Goal: Information Seeking & Learning: Learn about a topic

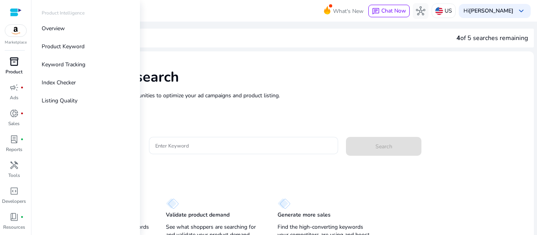
click at [18, 59] on span "inventory_2" at bounding box center [13, 61] width 9 height 9
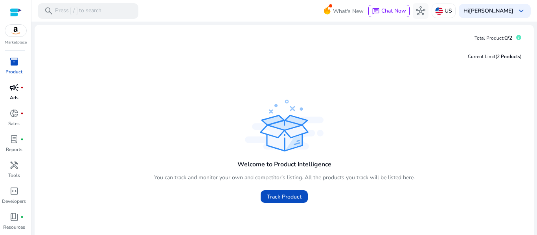
click at [14, 90] on span "campaign" at bounding box center [13, 87] width 9 height 9
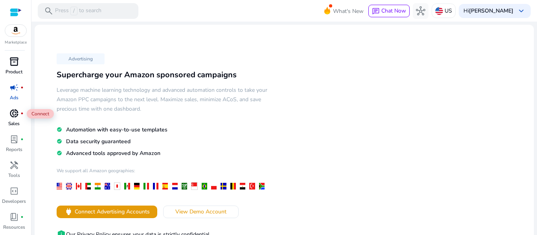
click at [13, 110] on span "donut_small" at bounding box center [13, 113] width 9 height 9
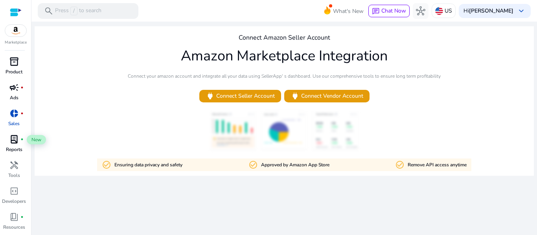
click at [15, 138] on span "lab_profile" at bounding box center [13, 139] width 9 height 9
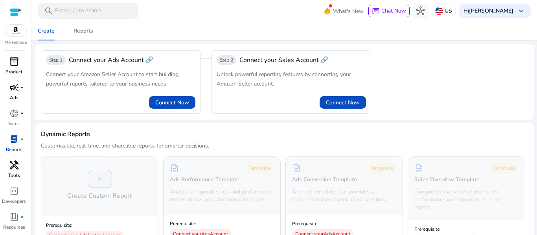
click at [18, 167] on span "handyman" at bounding box center [13, 165] width 9 height 9
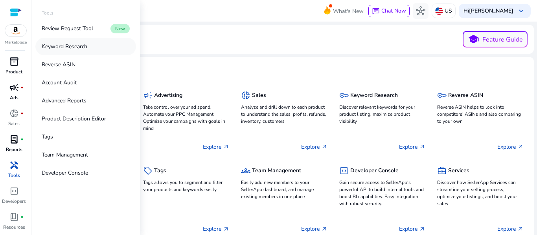
click at [96, 44] on link "Keyword Research" at bounding box center [85, 47] width 101 height 18
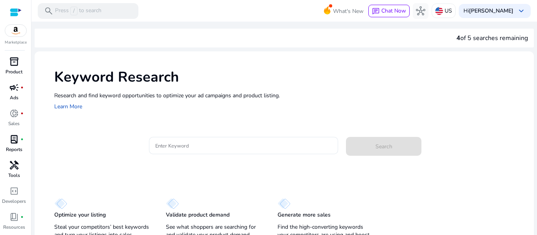
click at [260, 104] on div "Research and find keyword opportunities to optimize your [PERSON_NAME] and prod…" at bounding box center [290, 102] width 472 height 20
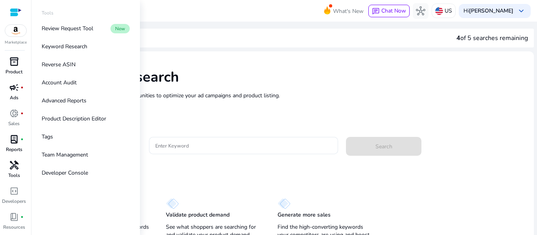
click at [15, 163] on span "handyman" at bounding box center [13, 165] width 9 height 9
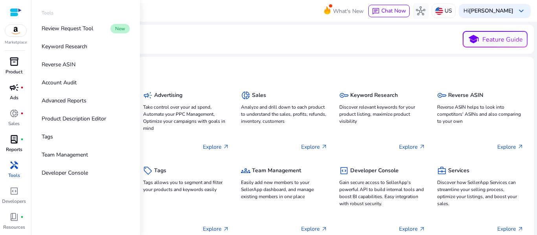
scroll to position [24, 0]
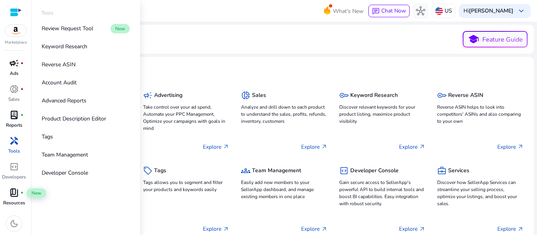
click at [15, 195] on span "book_4" at bounding box center [13, 192] width 9 height 9
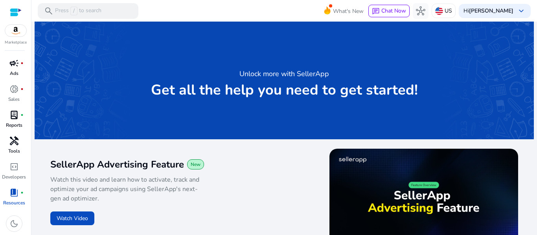
click at [14, 143] on span "handyman" at bounding box center [13, 140] width 9 height 9
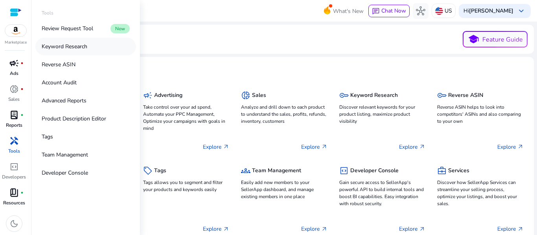
click at [83, 42] on link "Keyword Research" at bounding box center [85, 47] width 101 height 18
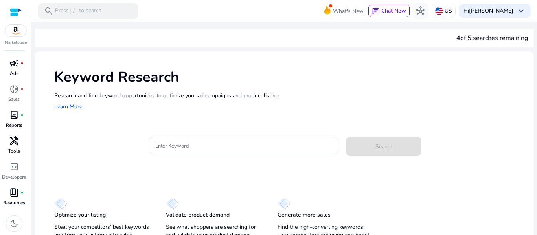
click at [186, 144] on input "Enter Keyword" at bounding box center [243, 145] width 177 height 9
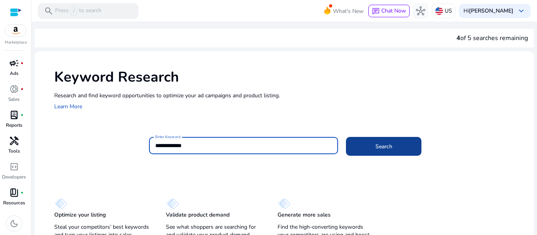
type input "**********"
click at [395, 151] on span at bounding box center [383, 146] width 75 height 19
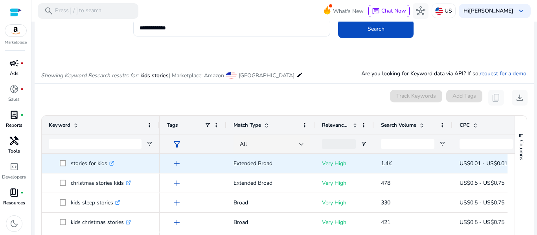
scroll to position [49, 0]
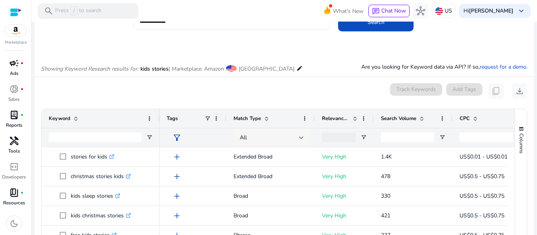
click at [298, 138] on div "All" at bounding box center [269, 138] width 59 height 9
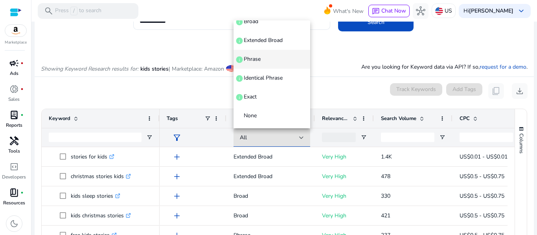
scroll to position [0, 0]
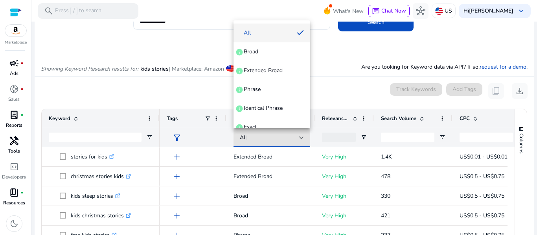
click at [336, 84] on div at bounding box center [268, 117] width 537 height 235
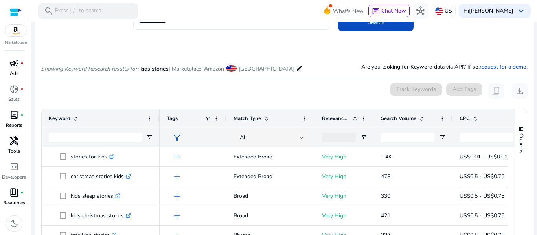
click at [355, 119] on span at bounding box center [355, 119] width 6 height 6
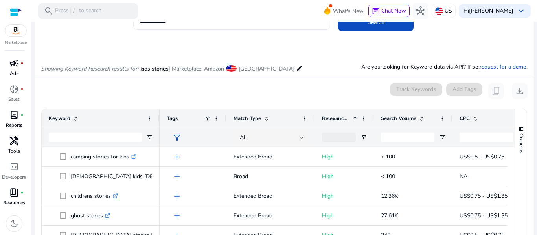
click at [355, 119] on span at bounding box center [355, 119] width 6 height 6
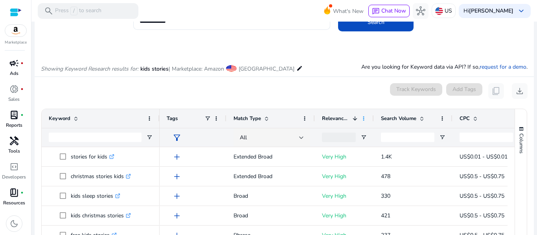
click at [363, 119] on span at bounding box center [363, 119] width 6 height 6
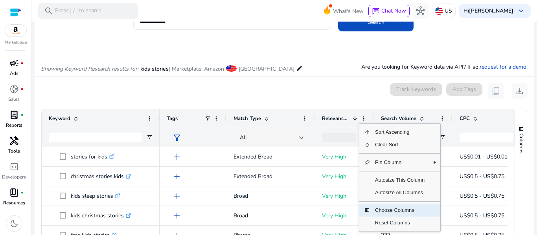
click at [391, 209] on span "Choose Columns" at bounding box center [399, 210] width 59 height 13
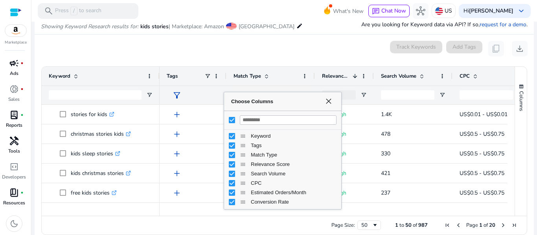
scroll to position [102, 0]
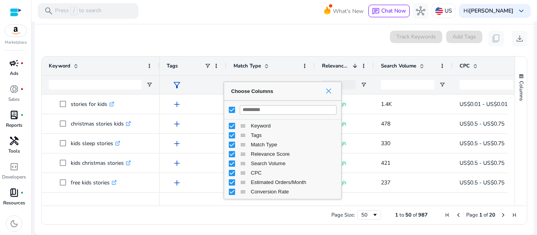
click at [330, 88] on span "Choose Columns" at bounding box center [328, 91] width 6 height 6
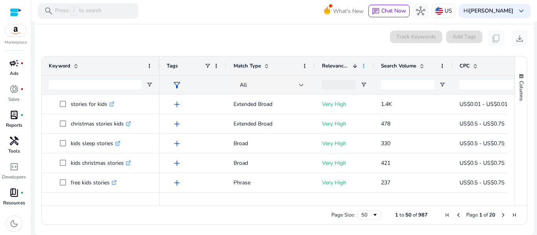
click at [364, 67] on span at bounding box center [363, 66] width 6 height 6
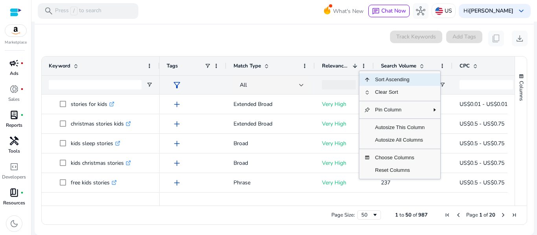
click at [341, 47] on mat-card "0 keyword(s) selected Track Keywords Add Tags content_copy download Press ENTER…" at bounding box center [284, 129] width 499 height 211
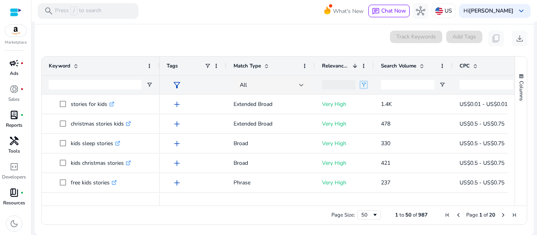
click at [364, 86] on span "Open Filter Menu" at bounding box center [363, 85] width 6 height 6
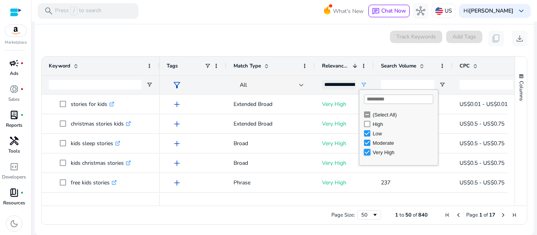
type input "**********"
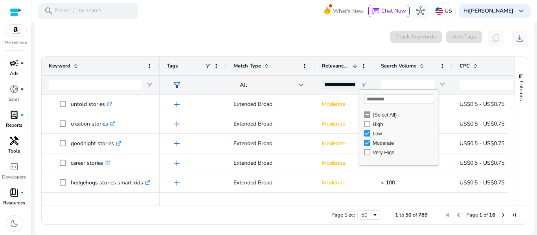
click at [299, 48] on mat-card "0 keyword(s) selected Track Keywords Add Tags content_copy download 1 to 50 of …" at bounding box center [284, 129] width 499 height 211
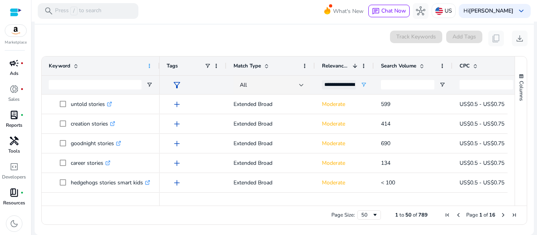
click at [147, 64] on span at bounding box center [149, 66] width 6 height 6
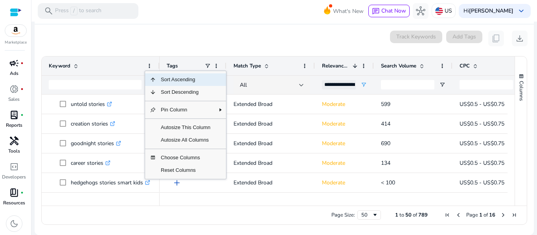
click at [134, 44] on div "0 keyword(s) selected Track Keywords Add Tags content_copy download" at bounding box center [284, 39] width 487 height 16
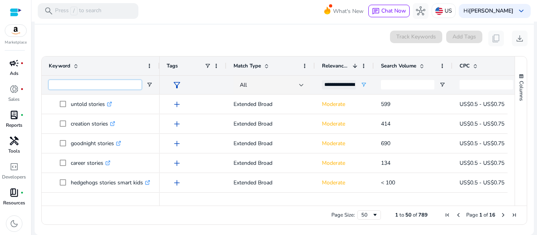
click at [87, 84] on input "Keyword Filter Input" at bounding box center [95, 84] width 93 height 9
click at [146, 83] on span "Open Filter Menu" at bounding box center [149, 85] width 6 height 6
click at [181, 99] on div "Contains" at bounding box center [178, 100] width 48 height 6
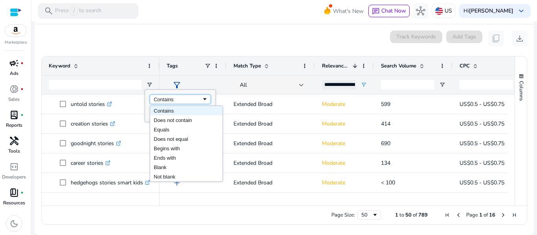
click at [181, 99] on div "Contains" at bounding box center [178, 100] width 48 height 6
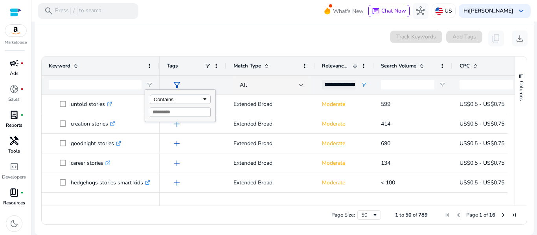
click at [129, 42] on div "0 keyword(s) selected Track Keywords Add Tags content_copy download" at bounding box center [284, 39] width 487 height 16
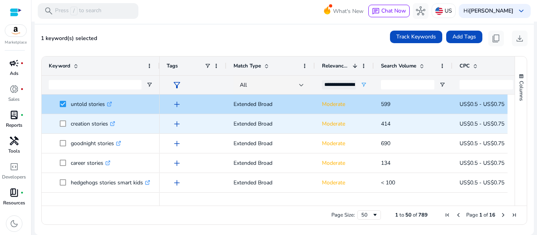
click at [54, 119] on span "creation stories .st0{fill:#2c8af8}" at bounding box center [101, 124] width 104 height 16
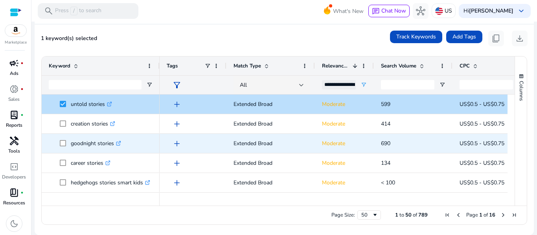
click at [58, 143] on span "goodnight stories .st0{fill:#2c8af8}" at bounding box center [101, 144] width 104 height 16
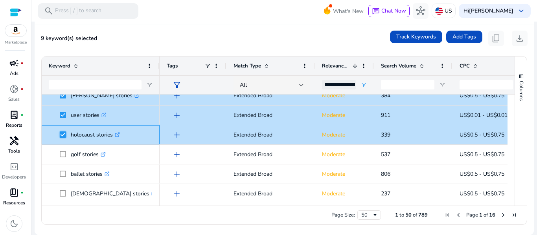
scroll to position [0, 0]
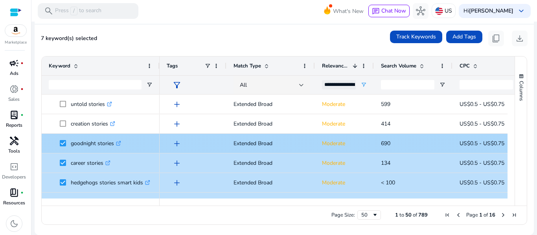
click at [63, 140] on span at bounding box center [65, 144] width 11 height 16
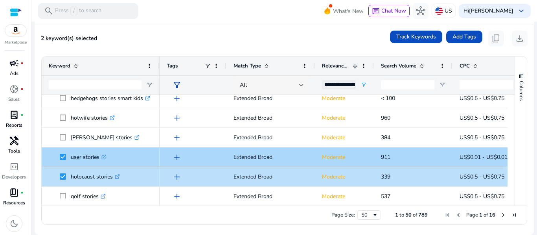
scroll to position [97, 0]
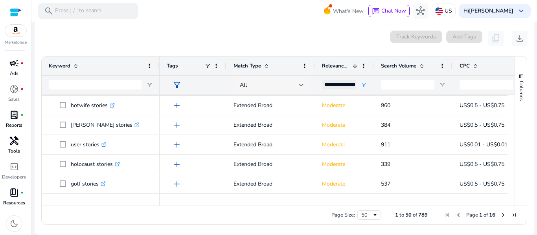
click at [301, 86] on div at bounding box center [301, 85] width 5 height 3
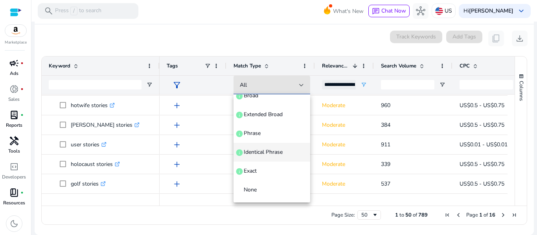
scroll to position [0, 0]
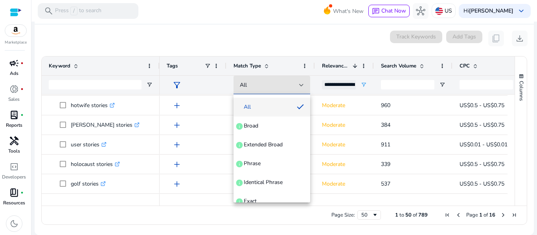
click at [272, 67] on div at bounding box center [268, 117] width 537 height 235
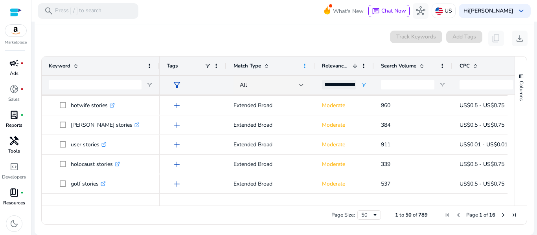
click at [306, 68] on span at bounding box center [304, 66] width 6 height 6
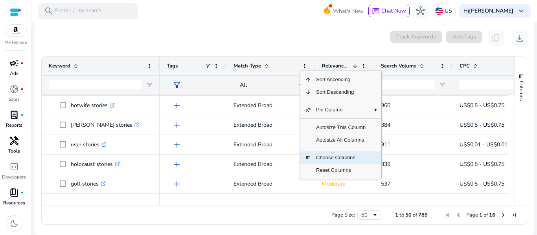
click at [336, 158] on span "Choose Columns" at bounding box center [340, 158] width 59 height 13
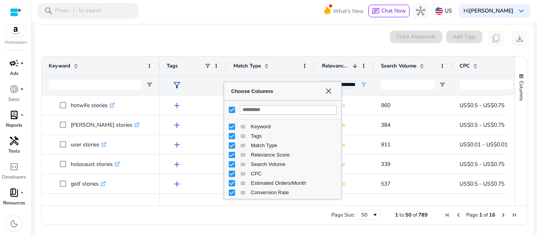
click at [252, 33] on div "0 keyword(s) selected Track Keywords Add Tags content_copy download" at bounding box center [284, 39] width 487 height 16
click at [217, 78] on div "filter_alt" at bounding box center [193, 85] width 53 height 18
click at [328, 92] on span "Choose Columns" at bounding box center [328, 91] width 6 height 6
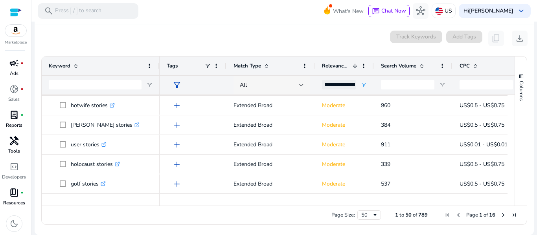
click at [301, 84] on div at bounding box center [301, 85] width 5 height 3
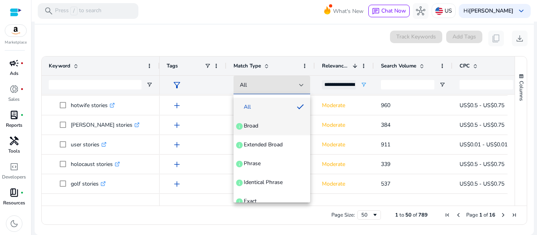
click at [261, 127] on span "Broad info" at bounding box center [272, 126] width 64 height 8
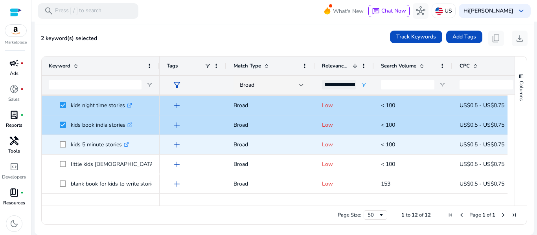
click at [64, 149] on span at bounding box center [65, 145] width 11 height 16
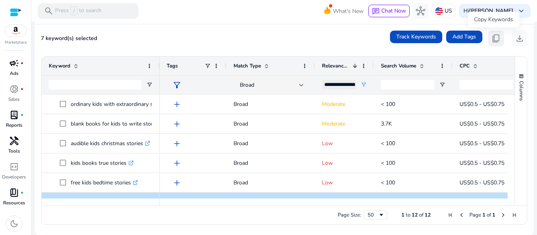
click at [494, 46] on button "content_copy" at bounding box center [496, 39] width 16 height 16
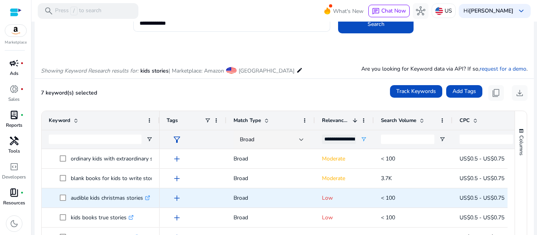
scroll to position [102, 0]
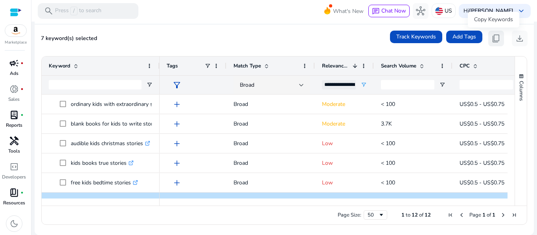
click at [491, 38] on span "content_copy" at bounding box center [495, 38] width 9 height 9
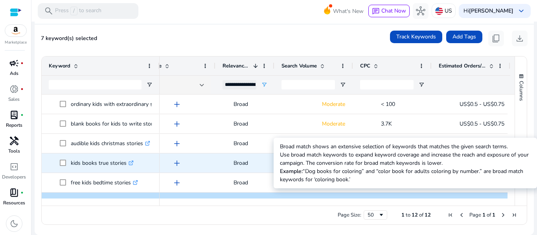
scroll to position [0, 0]
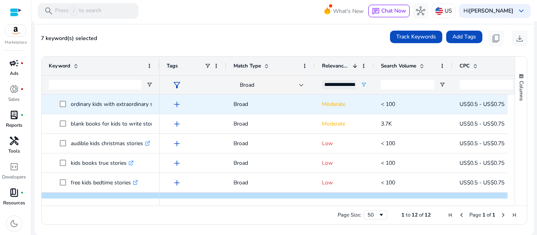
click at [176, 107] on span "add" at bounding box center [176, 104] width 9 height 9
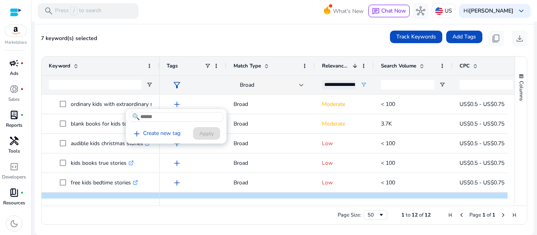
click at [179, 40] on div at bounding box center [268, 117] width 537 height 235
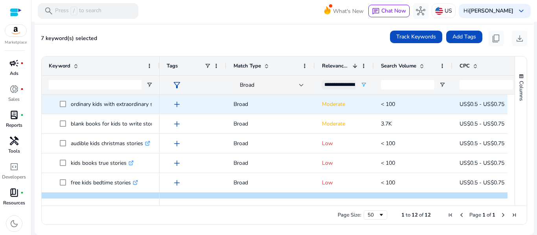
click at [61, 108] on span at bounding box center [65, 104] width 11 height 16
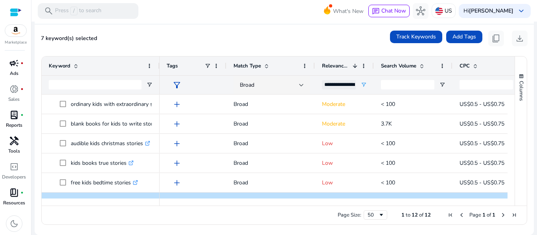
drag, startPoint x: 47, startPoint y: 44, endPoint x: 533, endPoint y: 171, distance: 501.9
click at [533, 171] on mat-sidenav-content "**********" at bounding box center [283, 117] width 505 height 235
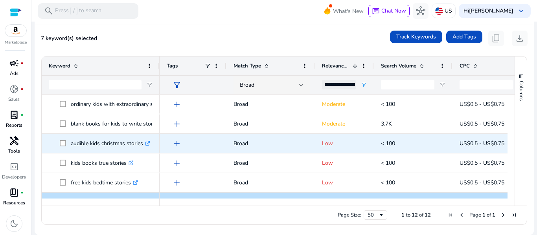
copy body "eyword(s) selected Track Keywords Add Tags content_copy download Press SPACE to…"
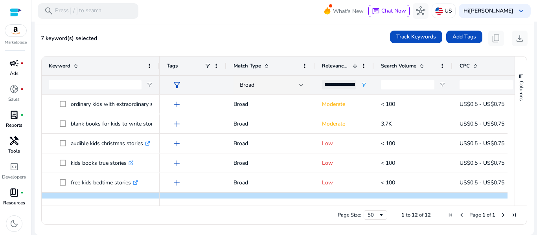
click at [235, 43] on div "7 keyword(s) selected Track Keywords Add Tags content_copy download" at bounding box center [284, 39] width 487 height 16
click at [265, 82] on div "Broad" at bounding box center [269, 85] width 59 height 9
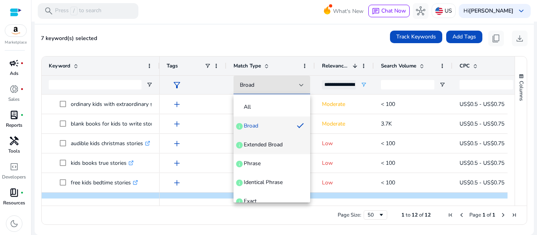
click at [268, 145] on span "Extended Broad" at bounding box center [263, 145] width 39 height 8
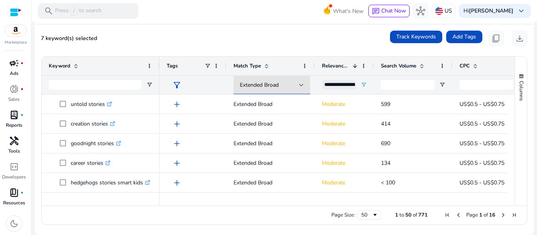
click at [237, 31] on div "7 keyword(s) selected Track Keywords Add Tags content_copy download" at bounding box center [284, 39] width 487 height 16
drag, startPoint x: 65, startPoint y: 48, endPoint x: 473, endPoint y: 210, distance: 439.2
click at [473, 210] on mat-card "7 keyword(s) selected Track Keywords Add Tags content_copy download 1 to 50 of …" at bounding box center [284, 129] width 499 height 211
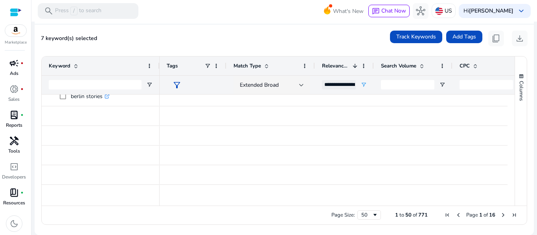
scroll to position [878, 0]
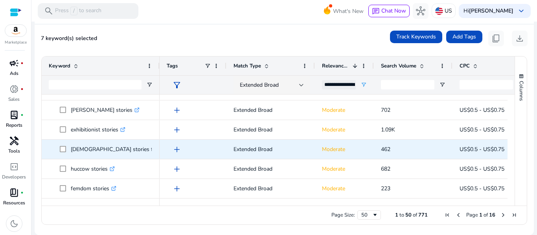
copy body "d(s) selected Track Keywords Add Tags content_copy download 1 to 50 of 771. Pag…"
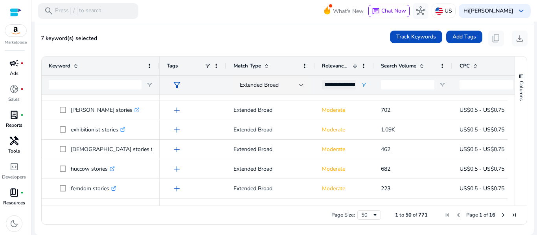
click at [500, 214] on span "Next Page" at bounding box center [503, 215] width 6 height 6
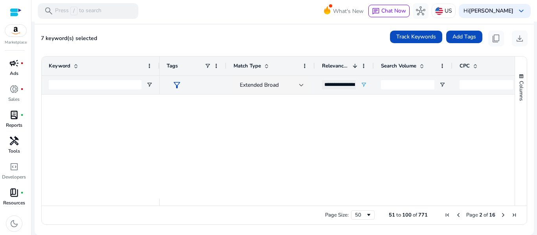
scroll to position [0, 0]
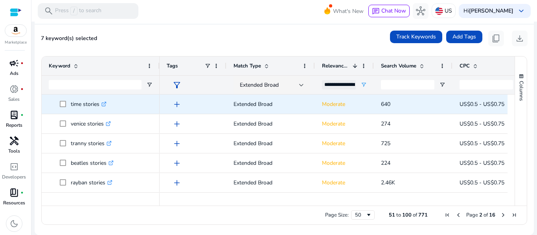
copy body "d(s) selected Track Keywords Add Tags content_copy download 1 to 50 of 771. Pag…"
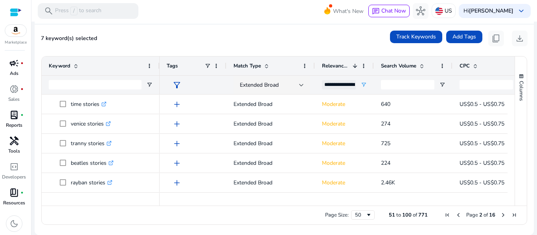
click at [500, 215] on span "Next Page" at bounding box center [503, 215] width 6 height 6
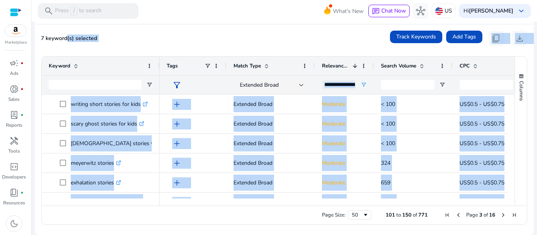
click at [500, 215] on span "Next Page" at bounding box center [503, 215] width 6 height 6
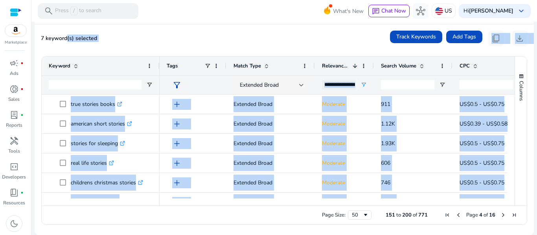
click at [501, 215] on span "Next Page" at bounding box center [503, 215] width 6 height 6
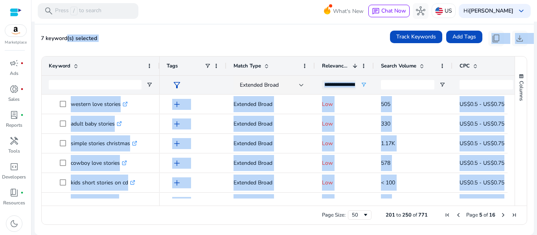
click at [500, 214] on span "Next Page" at bounding box center [503, 215] width 6 height 6
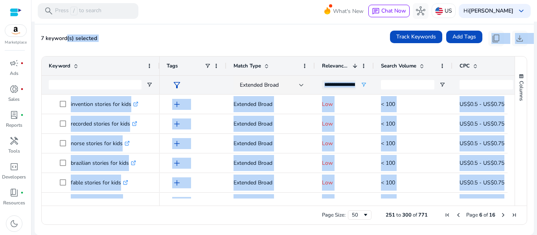
click at [501, 216] on span "Next Page" at bounding box center [503, 215] width 6 height 6
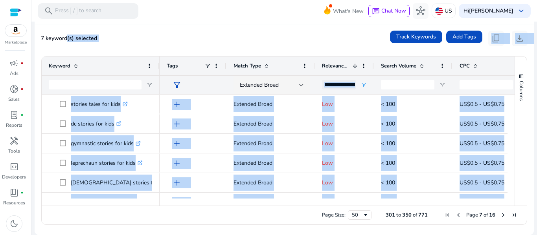
click at [500, 214] on span "Next Page" at bounding box center [503, 215] width 6 height 6
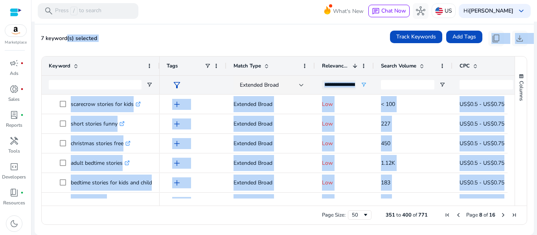
click at [500, 212] on span "Next Page" at bounding box center [503, 215] width 6 height 6
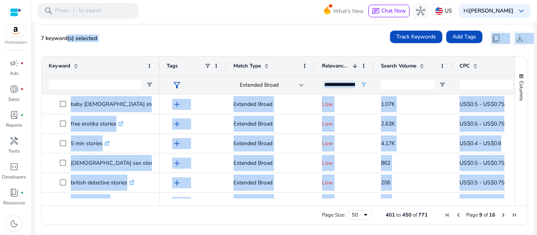
click at [500, 215] on span "Next Page" at bounding box center [503, 215] width 6 height 6
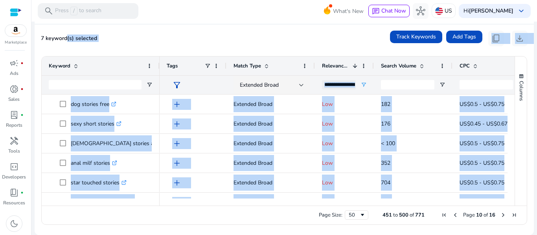
click at [500, 214] on span "Next Page" at bounding box center [503, 215] width 6 height 6
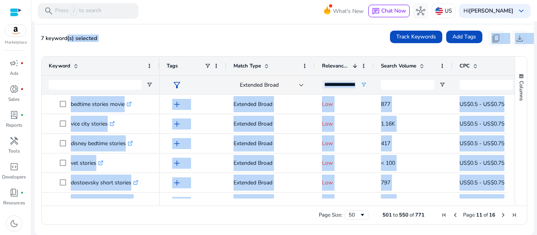
click at [501, 217] on span "Next Page" at bounding box center [503, 215] width 6 height 6
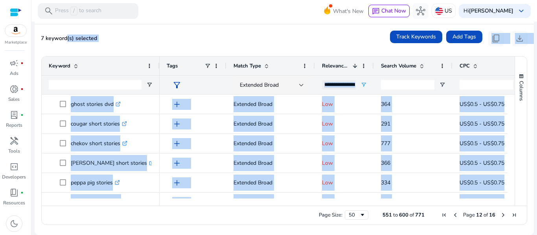
click at [500, 215] on span "Next Page" at bounding box center [503, 215] width 6 height 6
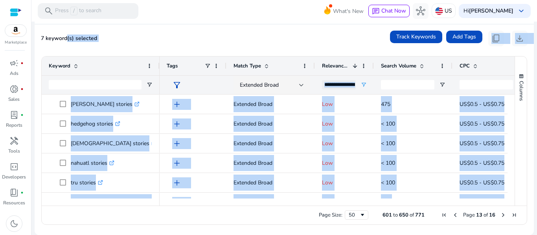
click at [500, 214] on span "Next Page" at bounding box center [503, 215] width 6 height 6
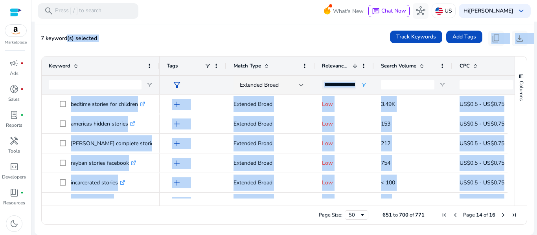
click at [500, 214] on span "Next Page" at bounding box center [503, 215] width 6 height 6
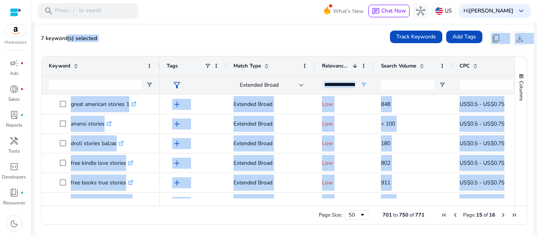
click at [500, 215] on span "Next Page" at bounding box center [503, 215] width 6 height 6
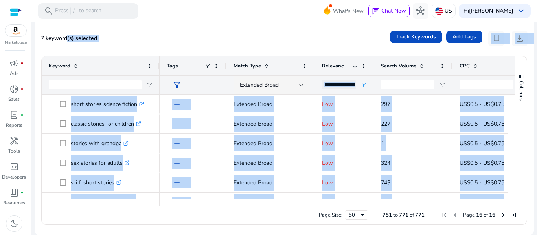
click at [381, 227] on ag-grid-angular "751 to 771 of 771. Page 16 of 16 Drag here to set row groups Drag here to set c…" at bounding box center [284, 140] width 498 height 177
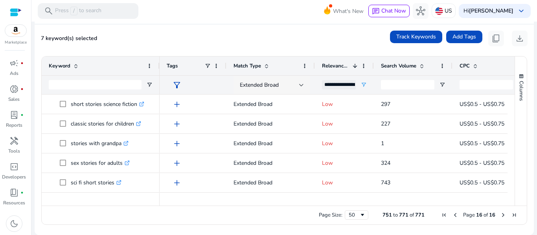
click at [269, 87] on span "Extended Broad" at bounding box center [259, 84] width 39 height 7
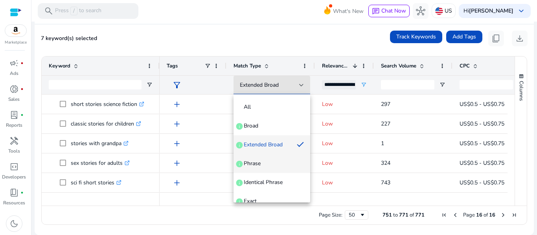
scroll to position [30, 0]
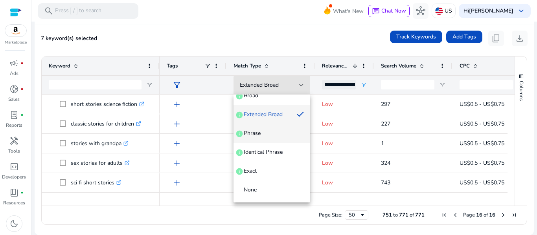
click at [263, 134] on span "Phrase info" at bounding box center [272, 134] width 64 height 8
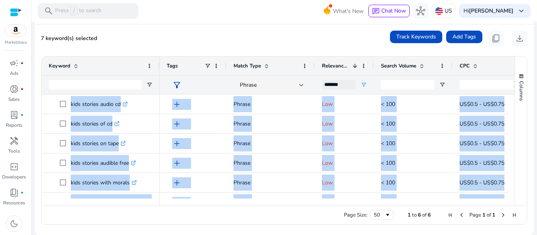
drag, startPoint x: 40, startPoint y: 77, endPoint x: 517, endPoint y: 189, distance: 489.6
click at [517, 189] on ag-grid-angular "1 to 6 of 6. Page 1 of 1. Press SPACE to select this row. Drag here to set row …" at bounding box center [284, 140] width 498 height 177
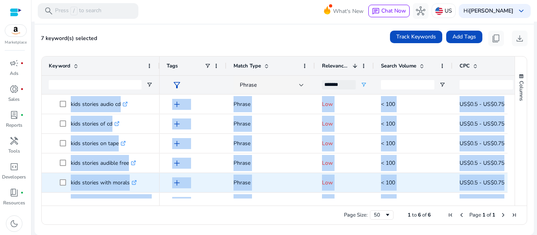
copy body "kids stories audio cd .st0{fill:#2c8af8} kids stories of cd .st0{fill:#2c8af8} …"
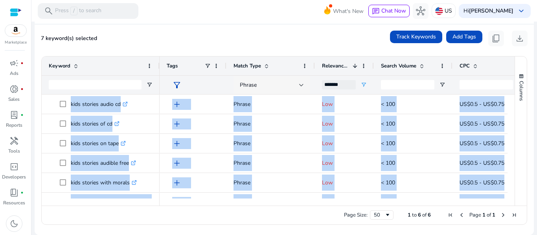
click at [262, 83] on div "Phrase" at bounding box center [269, 85] width 59 height 9
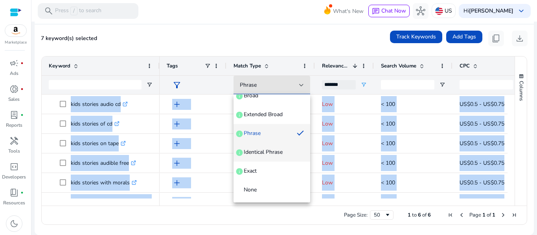
click at [269, 149] on span "Identical Phrase" at bounding box center [263, 153] width 39 height 8
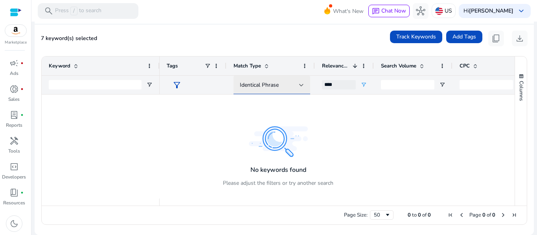
click at [247, 85] on span "Identical Phrase" at bounding box center [259, 84] width 39 height 7
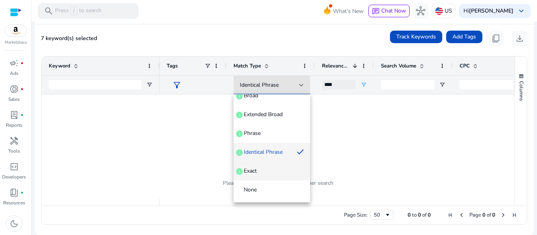
click at [263, 173] on span "Exact info" at bounding box center [272, 171] width 64 height 8
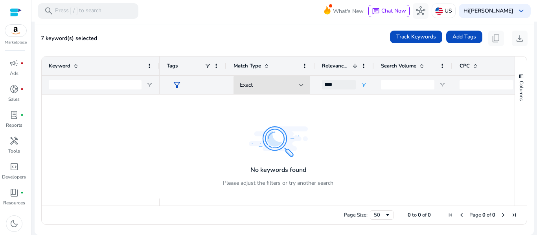
click at [253, 210] on div "Page Size: 50 0 to 0 of 0 Page 0 of 0" at bounding box center [284, 215] width 485 height 19
click at [267, 86] on div "Exact" at bounding box center [269, 85] width 59 height 9
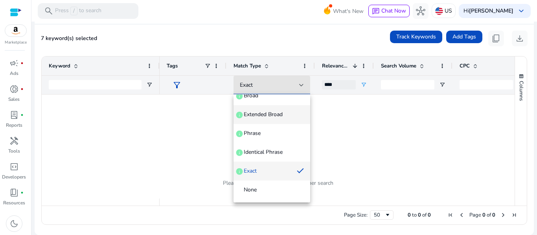
scroll to position [0, 0]
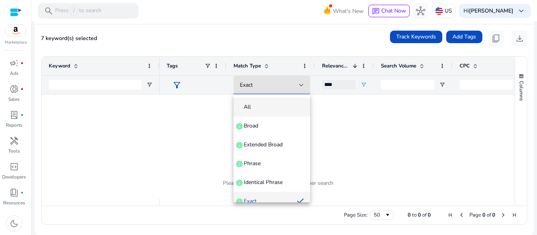
click at [268, 108] on span "All" at bounding box center [272, 107] width 64 height 8
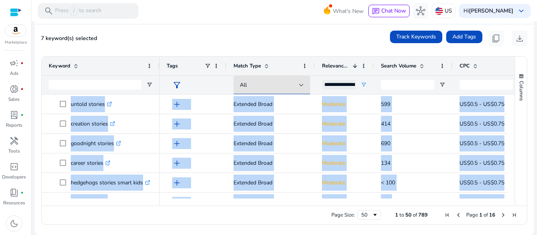
click at [220, 32] on div "7 keyword(s) selected Track Keywords Add Tags content_copy download" at bounding box center [284, 39] width 487 height 16
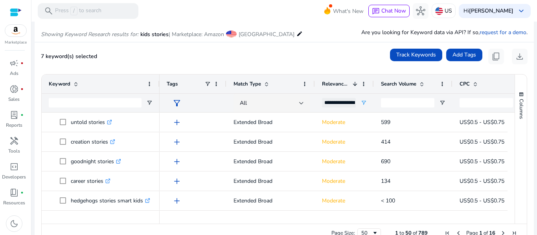
scroll to position [85, 0]
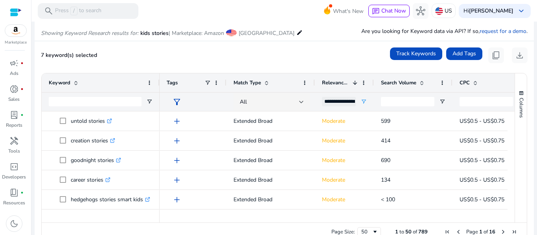
click at [329, 104] on div "**********" at bounding box center [339, 101] width 34 height 9
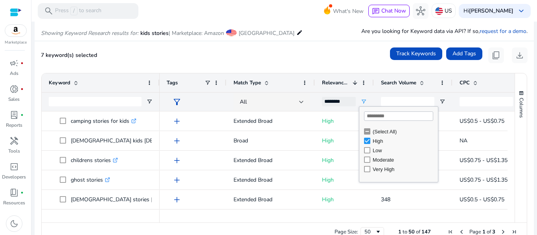
click at [301, 53] on div "7 keyword(s) selected Track Keywords Add Tags content_copy download" at bounding box center [284, 56] width 487 height 16
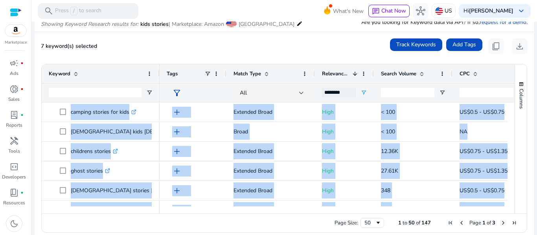
scroll to position [102, 0]
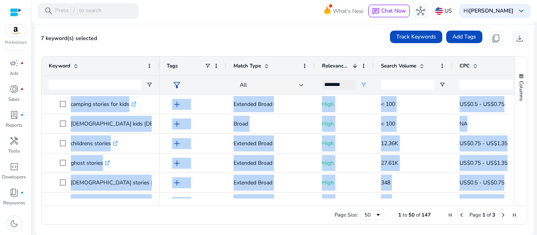
drag, startPoint x: 37, startPoint y: 77, endPoint x: 525, endPoint y: 228, distance: 510.7
click at [525, 228] on ag-grid-angular "1 to 50 of 147. Page 1 of 3. Press SPACE to select this row. Drag here to set r…" at bounding box center [284, 140] width 498 height 177
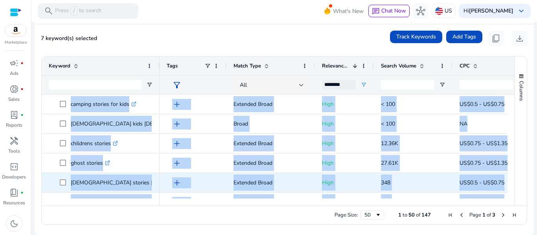
copy body "camping stories for kids .st0{fill:#2c8af8} catholic kids bible stories .st0{fi…"
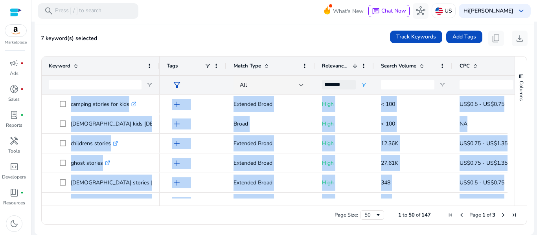
click at [301, 47] on mat-card "7 keyword(s) selected Track Keywords Add Tags content_copy download 1 to 50 of …" at bounding box center [284, 129] width 499 height 211
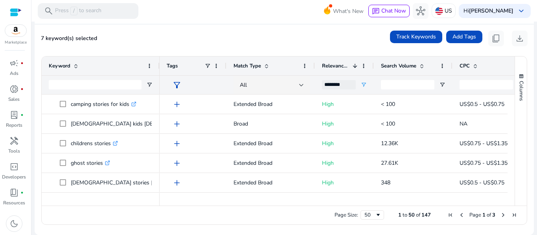
click at [335, 83] on div "********" at bounding box center [339, 84] width 34 height 9
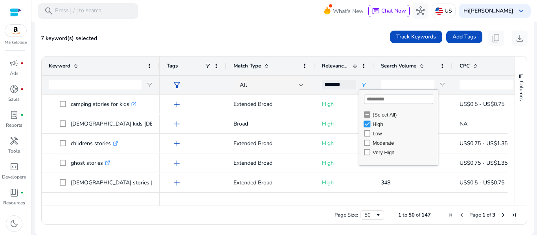
type input "***"
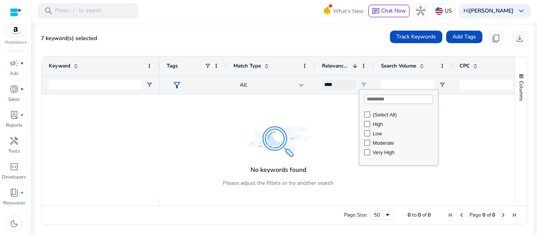
click at [336, 46] on div "7 keyword(s) selected Track Keywords Add Tags content_copy download" at bounding box center [284, 39] width 487 height 16
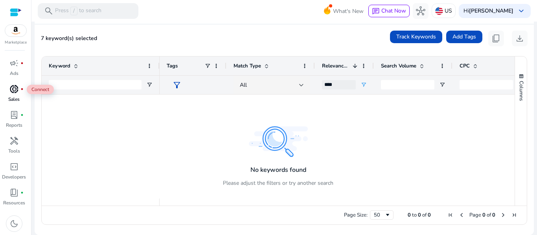
click at [14, 87] on span "donut_small" at bounding box center [13, 88] width 9 height 9
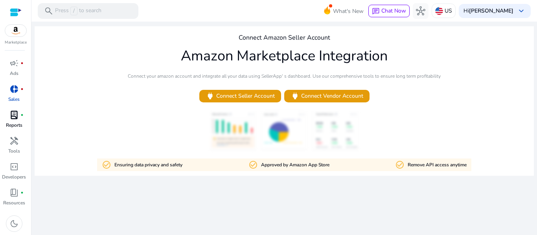
click at [11, 119] on span "lab_profile" at bounding box center [13, 114] width 9 height 9
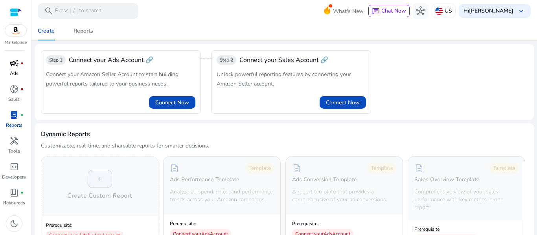
click at [13, 67] on span "campaign" at bounding box center [13, 63] width 9 height 9
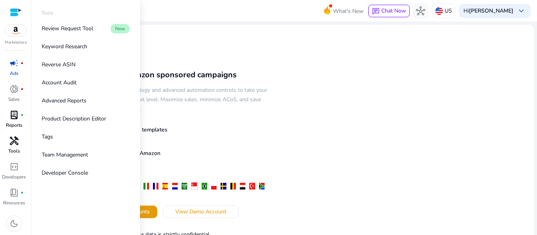
click at [12, 136] on span "handyman" at bounding box center [13, 140] width 9 height 9
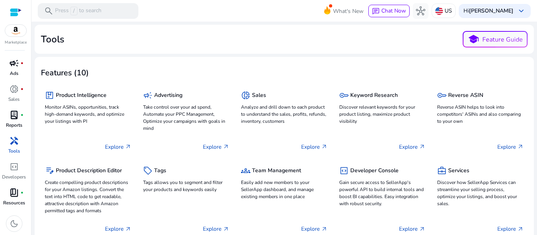
click at [16, 193] on span "book_4" at bounding box center [13, 192] width 9 height 9
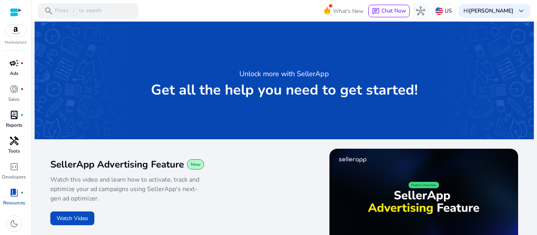
click at [16, 140] on span "handyman" at bounding box center [13, 140] width 9 height 9
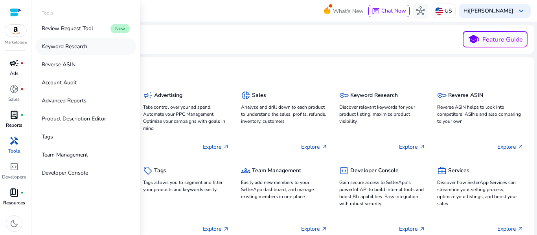
click at [83, 53] on link "Keyword Research" at bounding box center [85, 47] width 101 height 18
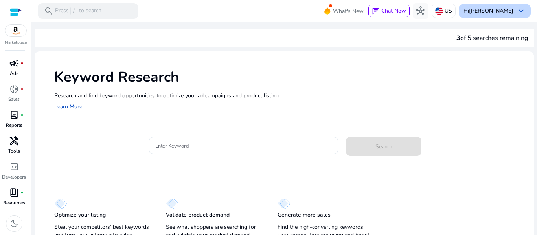
click at [498, 8] on b "[PERSON_NAME]" at bounding box center [491, 10] width 44 height 7
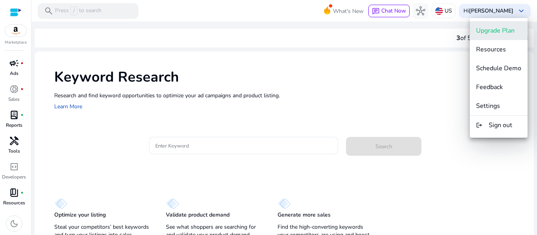
click at [496, 33] on span "Upgrade Plan" at bounding box center [495, 30] width 39 height 9
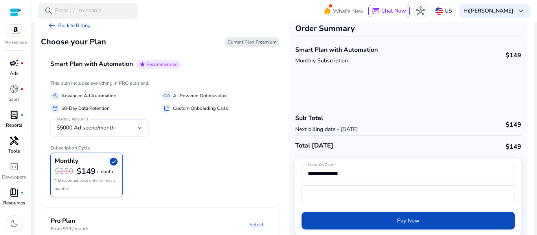
scroll to position [9, 0]
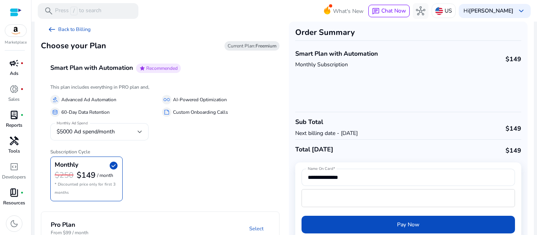
click at [129, 139] on div "$5000 Ad spend/month" at bounding box center [100, 131] width 86 height 17
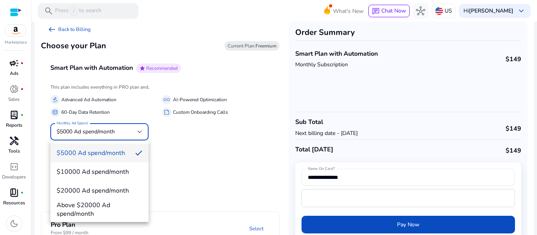
click at [206, 154] on div at bounding box center [268, 117] width 537 height 235
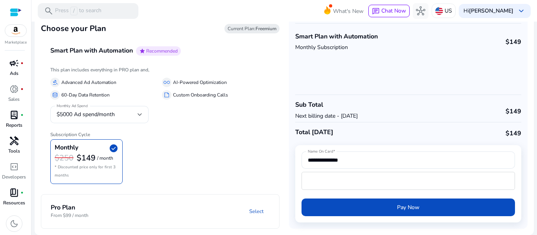
scroll to position [0, 0]
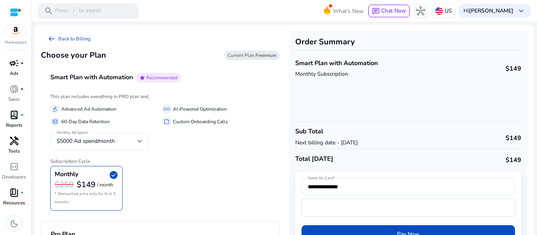
click at [246, 55] on span "Current Plan: Freemium" at bounding box center [252, 55] width 49 height 6
click at [72, 40] on link "arrow_left_alt Back to Billing" at bounding box center [69, 39] width 56 height 16
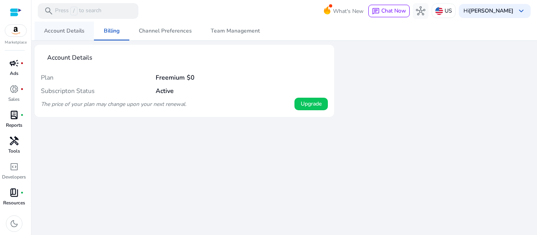
click at [57, 33] on span "Account Details" at bounding box center [64, 31] width 40 height 6
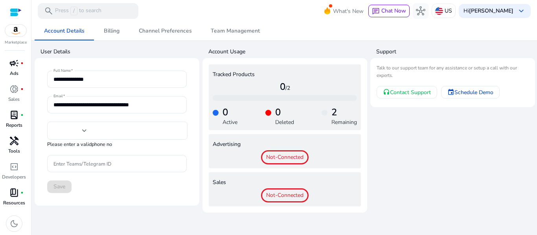
type input "***"
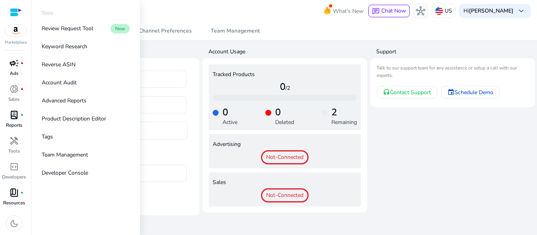
click at [16, 140] on span "handyman" at bounding box center [13, 140] width 9 height 9
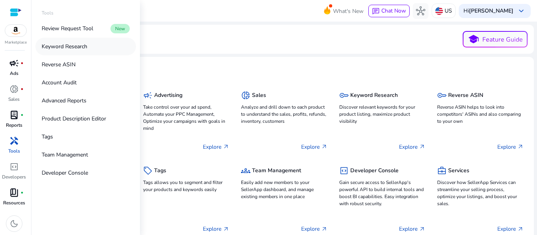
click at [90, 45] on link "Keyword Research" at bounding box center [85, 47] width 101 height 18
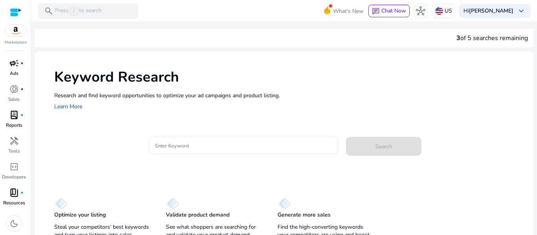
scroll to position [14, 0]
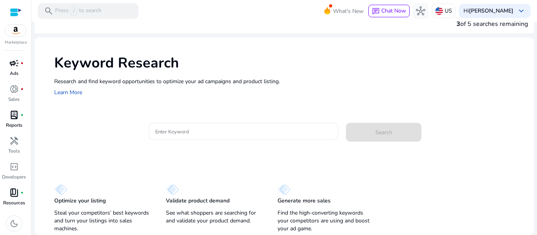
click at [483, 20] on mat-toolbar "search Press / to search What's New chat Chat Now hub US Hi keyleigh morris key…" at bounding box center [283, 11] width 505 height 22
click at [509, 6] on div "Hi keyleigh morris keyboard_arrow_down" at bounding box center [495, 11] width 72 height 14
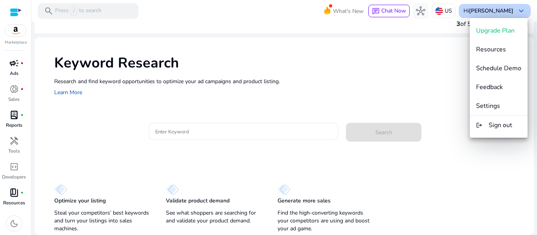
click at [509, 6] on div at bounding box center [268, 117] width 537 height 235
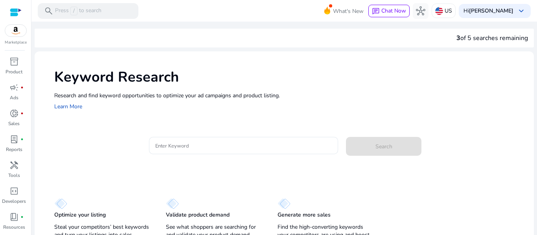
scroll to position [14, 0]
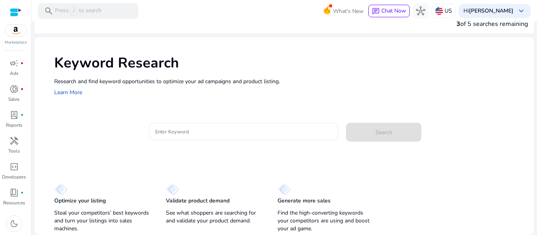
click at [19, 13] on div at bounding box center [16, 12] width 12 height 9
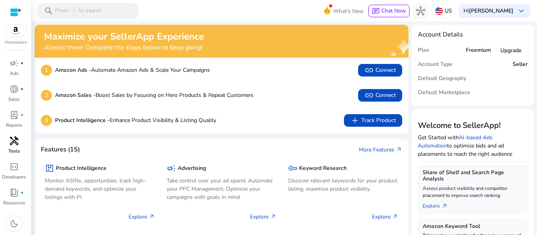
click at [15, 139] on span "handyman" at bounding box center [13, 140] width 9 height 9
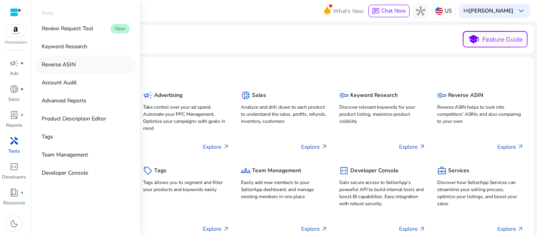
click at [81, 63] on link "Reverse ASIN" at bounding box center [85, 65] width 101 height 18
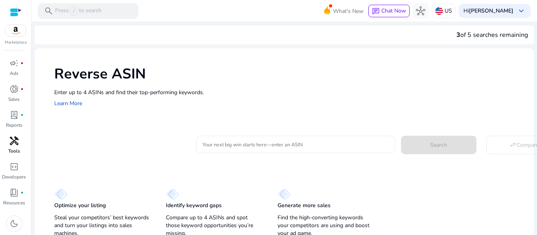
click at [303, 76] on h1 "Reverse ASIN" at bounding box center [290, 74] width 472 height 17
click at [18, 148] on p "Tools" at bounding box center [14, 151] width 12 height 7
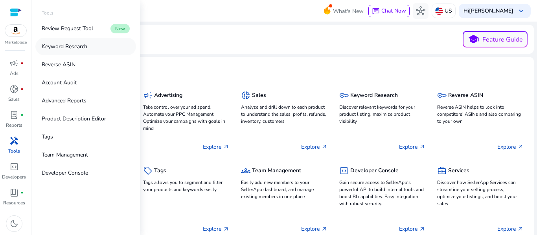
click at [89, 43] on link "Keyword Research" at bounding box center [85, 47] width 101 height 18
